Goal: Information Seeking & Learning: Find specific fact

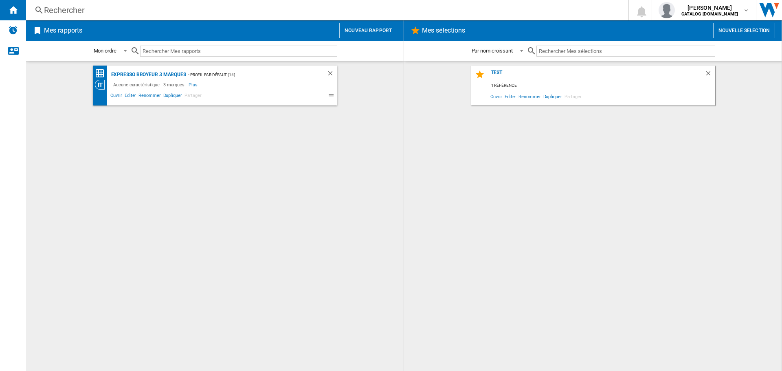
click at [173, 11] on div "Rechercher" at bounding box center [325, 9] width 563 height 11
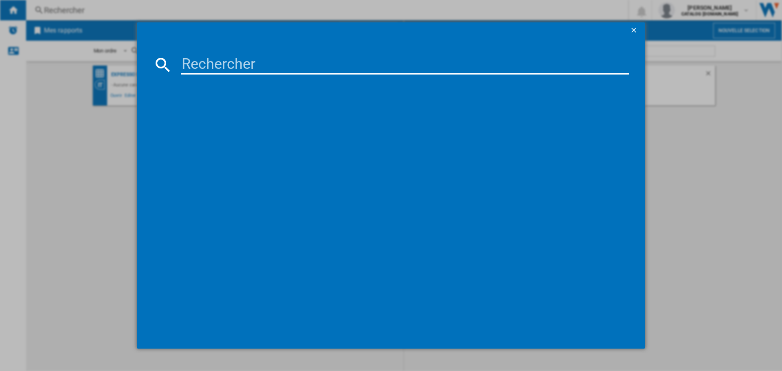
click at [200, 59] on input at bounding box center [405, 65] width 448 height 20
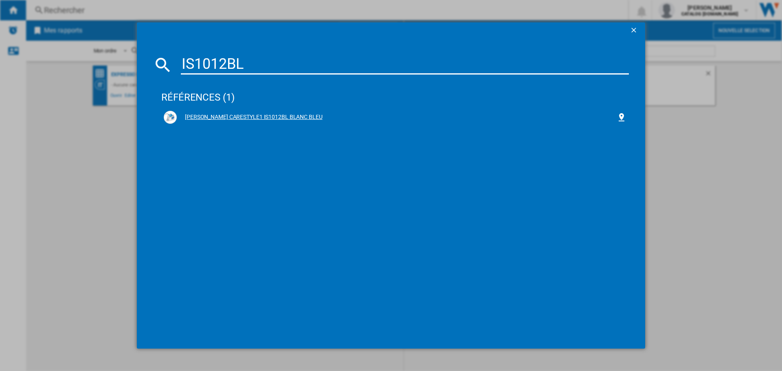
type input "IS1012BL"
click at [246, 115] on div "[PERSON_NAME] CARESTYLE1 IS1012BL BLANC BLEU" at bounding box center [397, 117] width 440 height 8
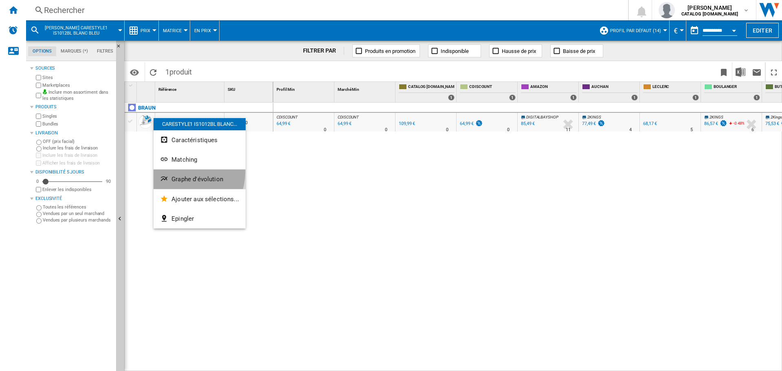
click at [178, 171] on button "Graphe d'évolution" at bounding box center [200, 179] width 92 height 20
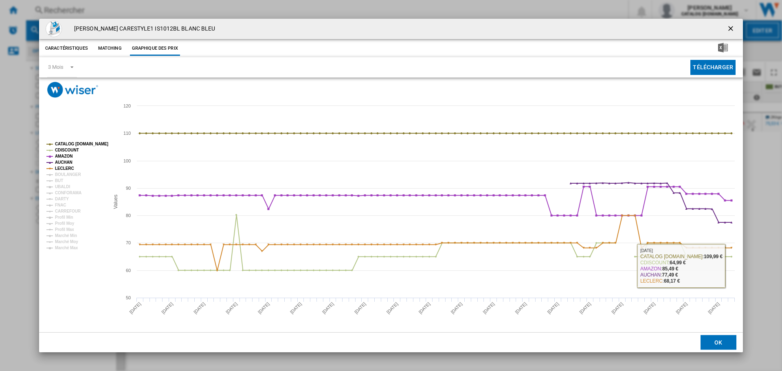
click at [763, 222] on div "BRAUN CARESTYLE1 IS1012BL BLANC BLEU Caractéristiques Matching Graphique des pr…" at bounding box center [391, 185] width 782 height 371
click at [735, 26] on ng-md-icon "getI18NText('BUTTONS.CLOSE_DIALOG')" at bounding box center [732, 29] width 10 height 10
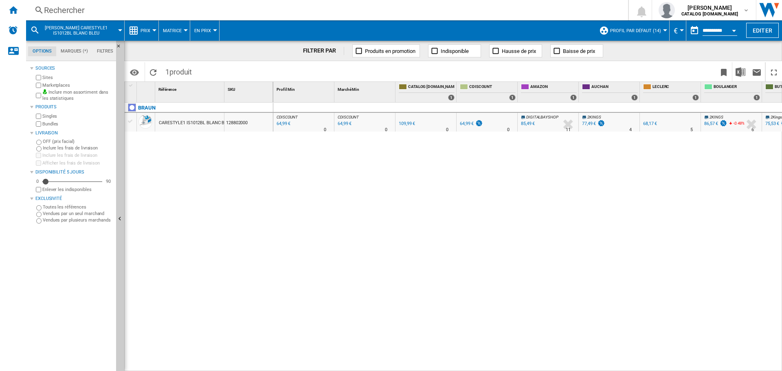
click at [497, 248] on div "CDISCOUNT : FR CDISCOUNT -40.9 % 64,99 € % N/A 0 CDISCOUNT : FR CDISCOUNT CDISC…" at bounding box center [527, 237] width 509 height 269
click at [284, 124] on div "64,99 €" at bounding box center [282, 124] width 15 height 8
